Goal: Information Seeking & Learning: Learn about a topic

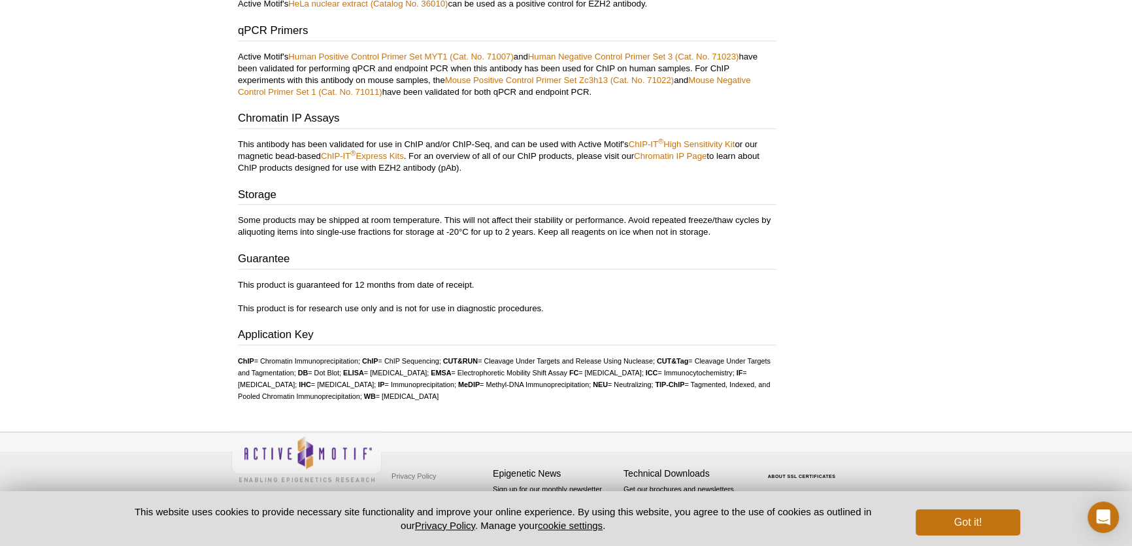
scroll to position [1513, 0]
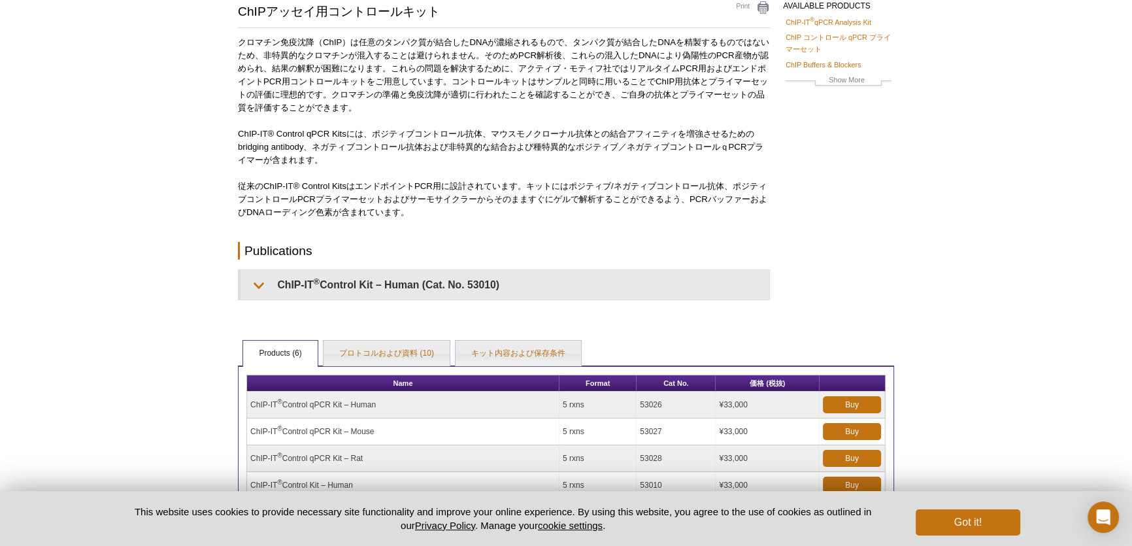
scroll to position [158, 0]
